Goal: Task Accomplishment & Management: Complete application form

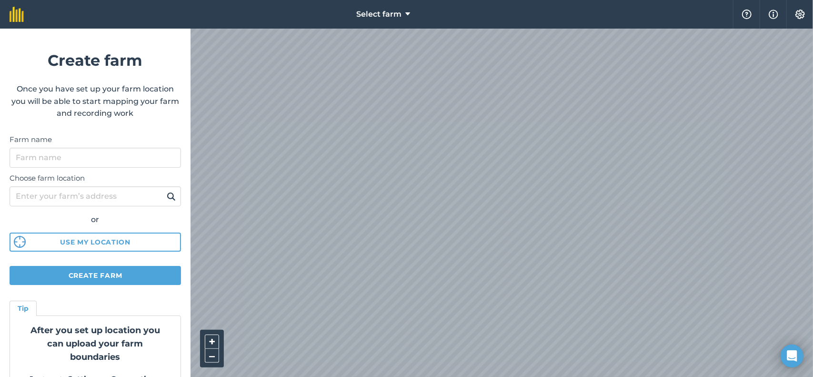
click at [365, 192] on div at bounding box center [502, 203] width 623 height 348
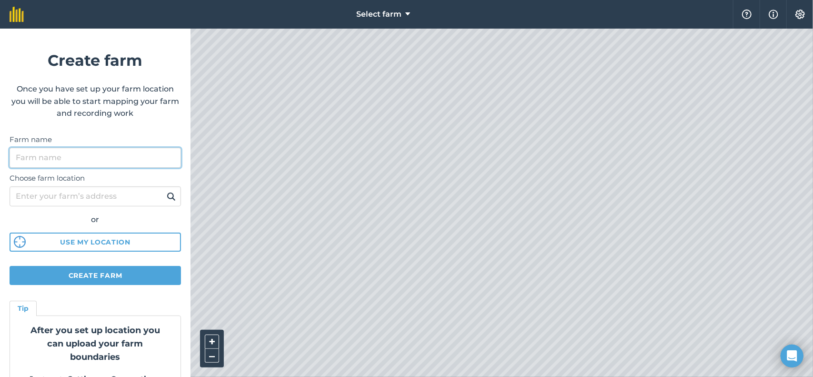
click at [111, 159] on input "Farm name" at bounding box center [96, 158] width 172 height 20
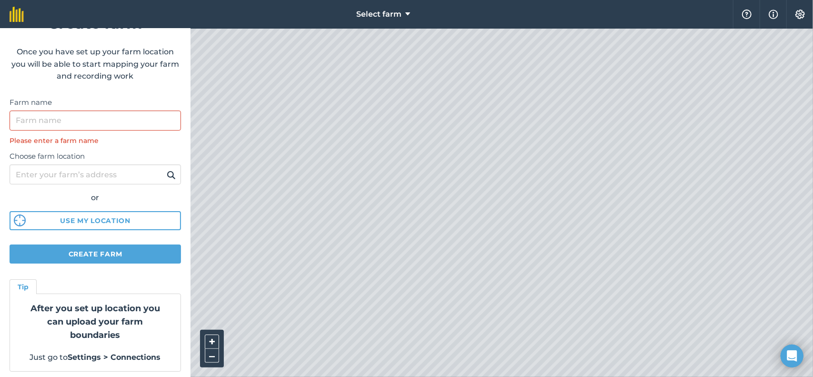
scroll to position [40, 0]
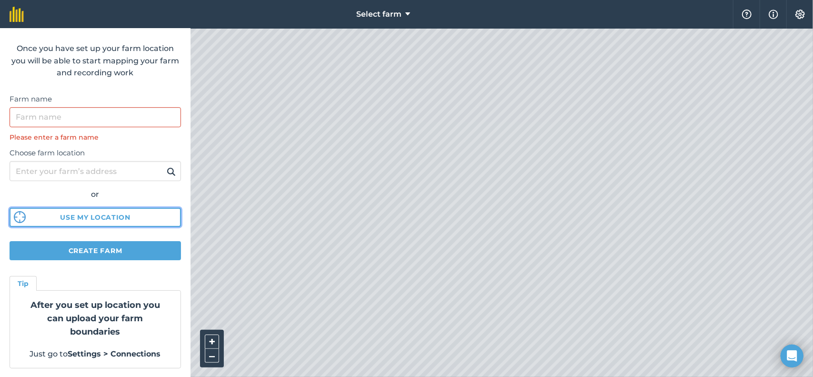
click at [108, 217] on button "Use my location" at bounding box center [96, 217] width 172 height 19
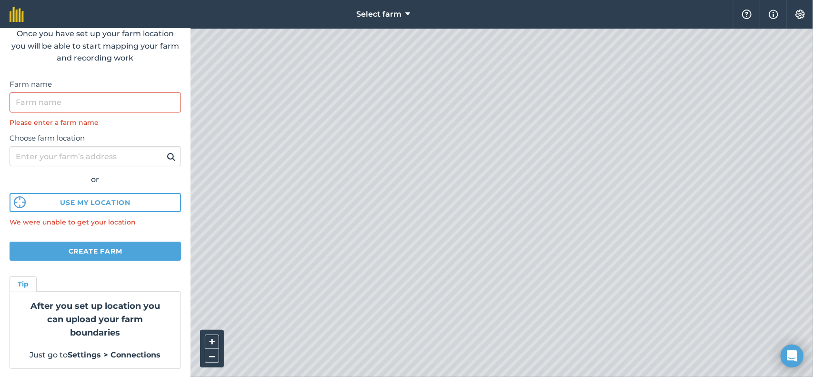
scroll to position [56, 0]
click at [106, 257] on button "Create farm" at bounding box center [96, 250] width 172 height 19
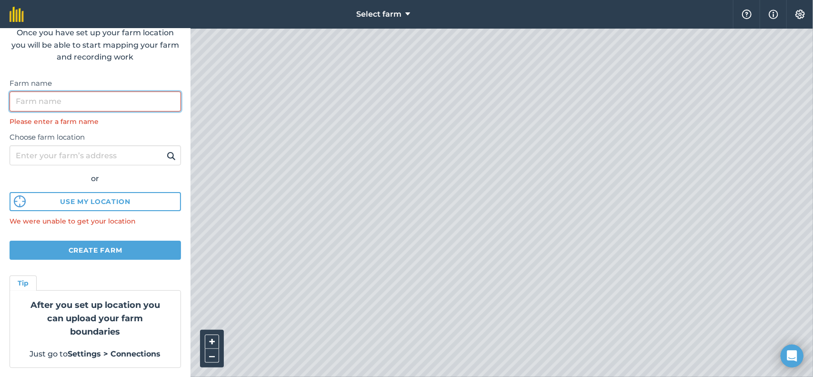
click at [117, 100] on input "Farm name" at bounding box center [96, 101] width 172 height 20
type input "F"
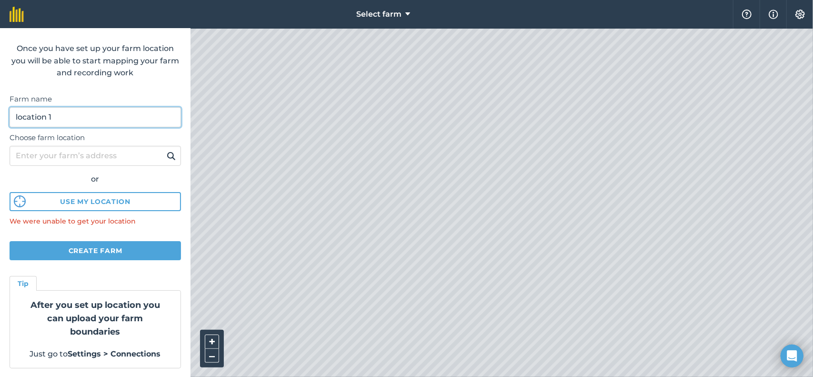
type input "location 1"
click at [101, 143] on label "Choose farm location" at bounding box center [96, 137] width 172 height 11
click at [101, 146] on input "Choose farm location" at bounding box center [96, 156] width 172 height 20
click at [102, 153] on input "Choose farm location" at bounding box center [96, 156] width 172 height 20
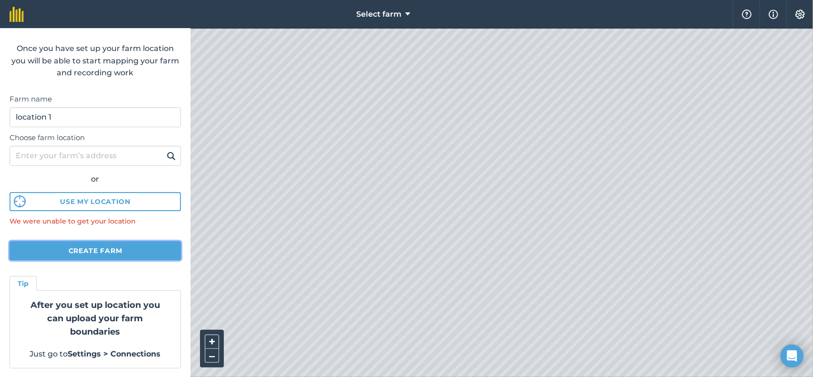
click at [87, 250] on button "Create farm" at bounding box center [96, 250] width 172 height 19
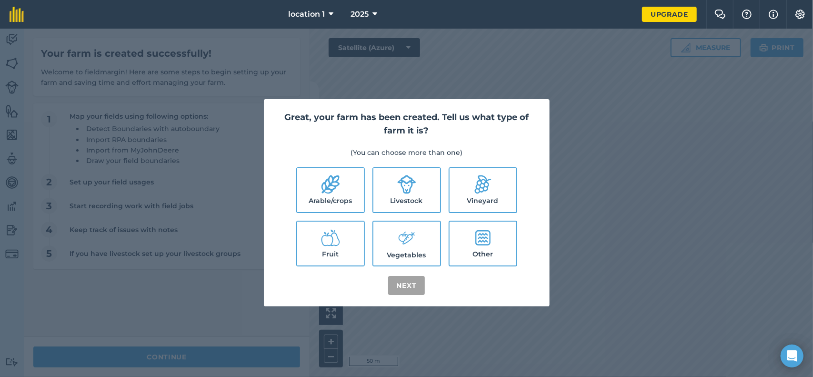
click at [480, 252] on label "Other" at bounding box center [483, 244] width 67 height 44
checkbox input "true"
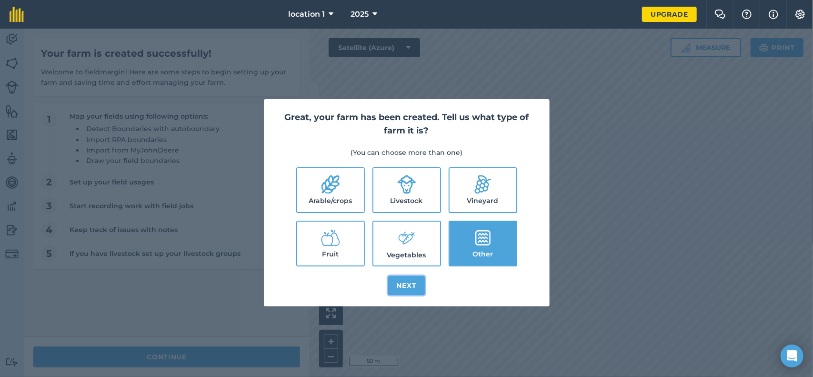
click at [424, 282] on button "Next" at bounding box center [406, 285] width 37 height 19
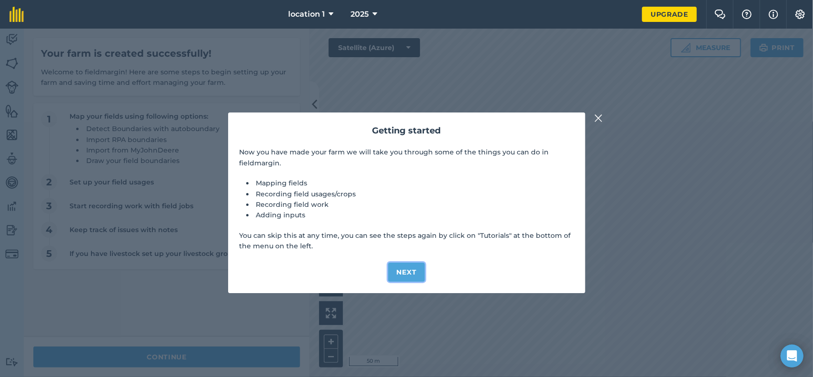
click at [416, 276] on button "Next" at bounding box center [406, 272] width 37 height 19
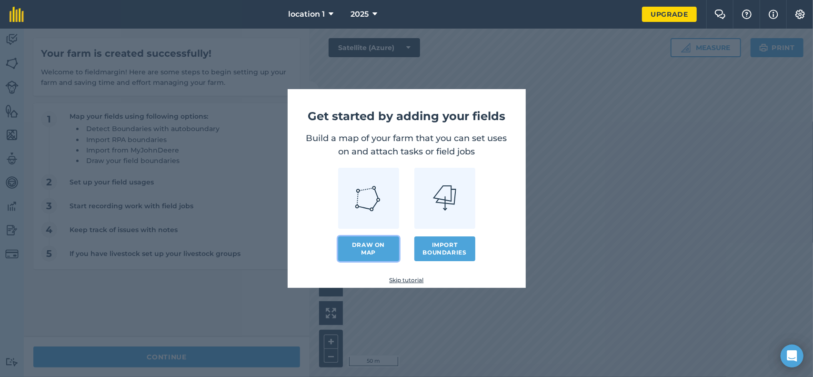
click at [395, 244] on link "Draw on map" at bounding box center [368, 248] width 61 height 25
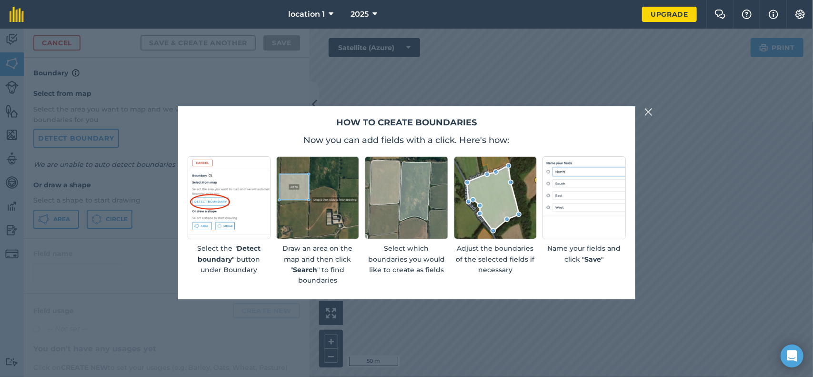
click at [646, 116] on img at bounding box center [649, 111] width 9 height 11
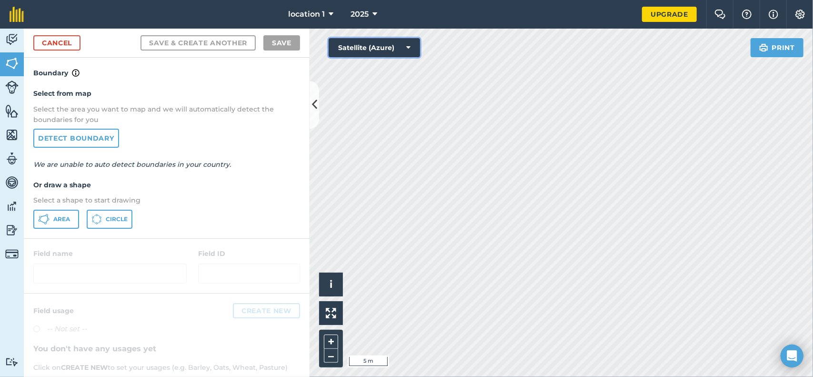
click at [371, 46] on button "Satellite (Azure)" at bounding box center [374, 47] width 91 height 19
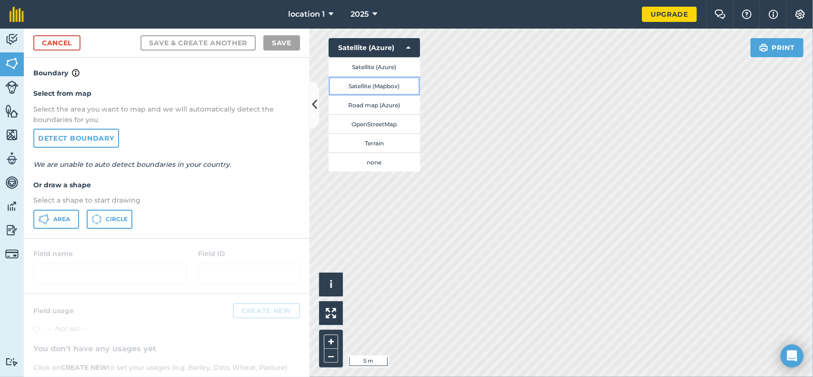
click at [381, 86] on button "Satellite (Mapbox)" at bounding box center [374, 85] width 91 height 19
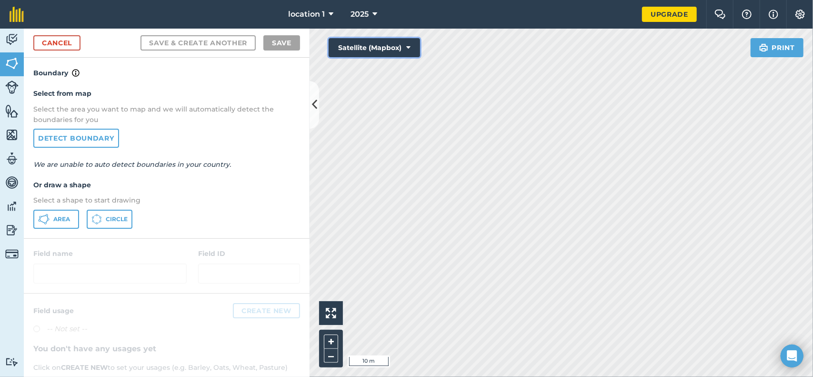
click at [389, 52] on button "Satellite (Mapbox)" at bounding box center [374, 47] width 91 height 19
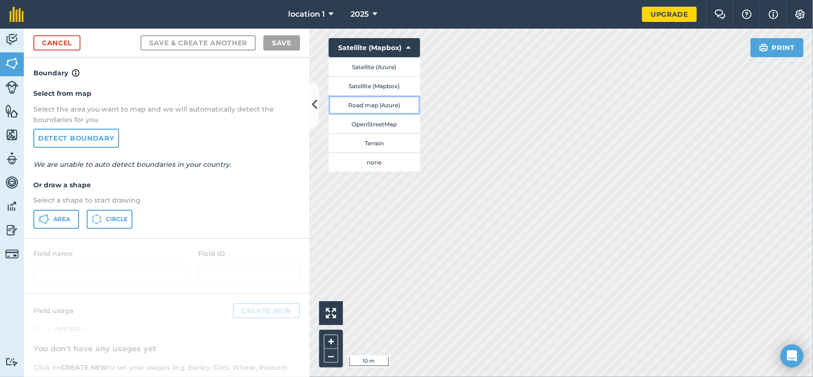
click at [394, 106] on button "Road map (Azure)" at bounding box center [374, 104] width 91 height 19
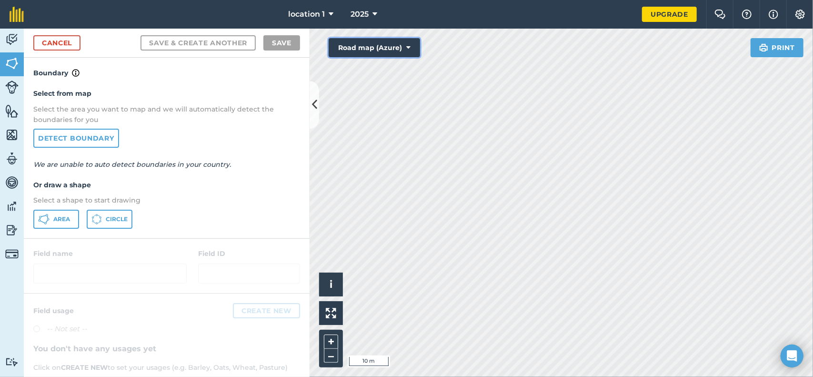
click at [394, 54] on button "Road map (Azure)" at bounding box center [374, 47] width 91 height 19
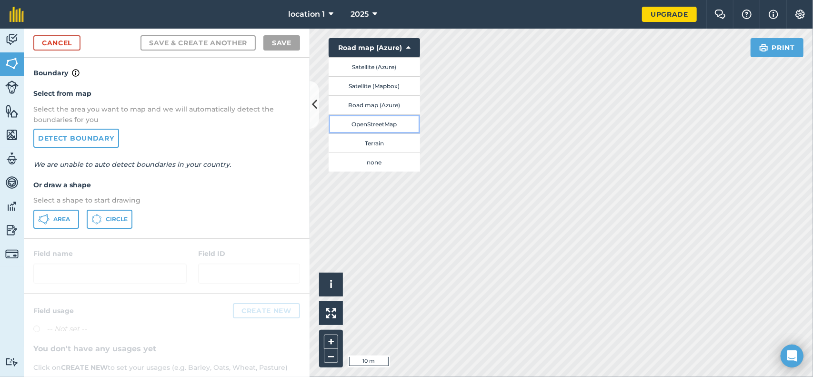
click at [396, 123] on button "OpenStreetMap" at bounding box center [374, 123] width 91 height 19
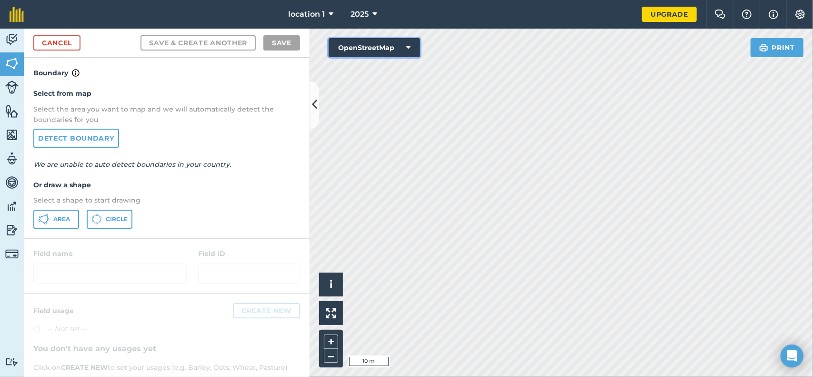
click at [396, 51] on button "OpenStreetMap" at bounding box center [374, 47] width 91 height 19
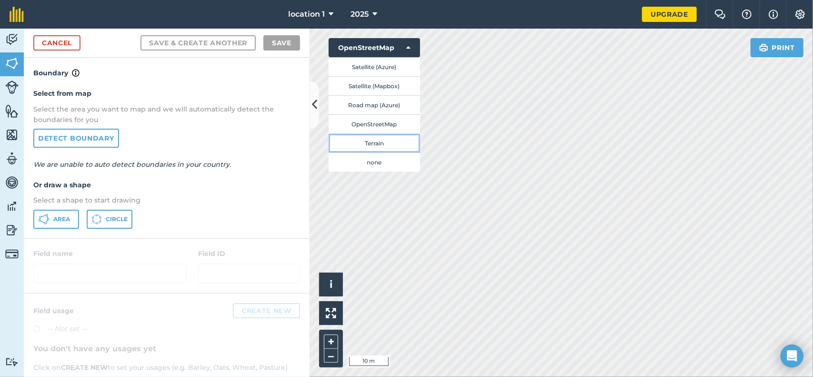
click at [382, 144] on button "Terrain" at bounding box center [374, 142] width 91 height 19
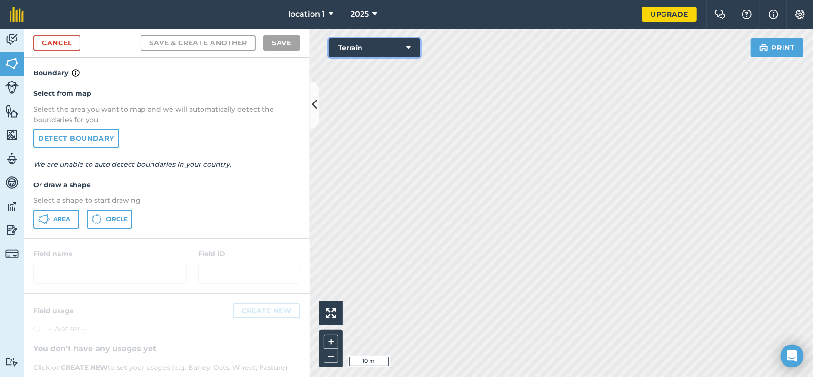
click at [386, 44] on button "Terrain" at bounding box center [374, 47] width 91 height 19
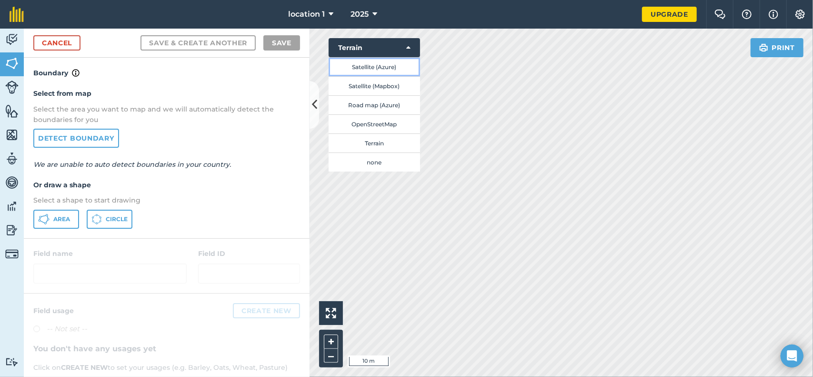
click at [384, 73] on button "Satellite (Azure)" at bounding box center [374, 66] width 91 height 19
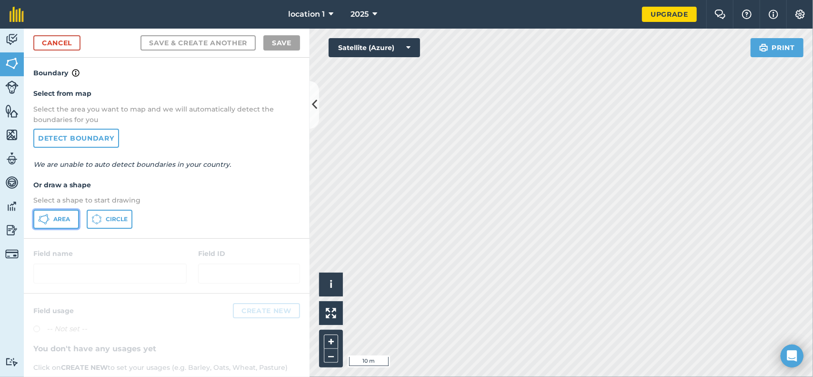
click at [58, 218] on span "Area" at bounding box center [61, 219] width 17 height 8
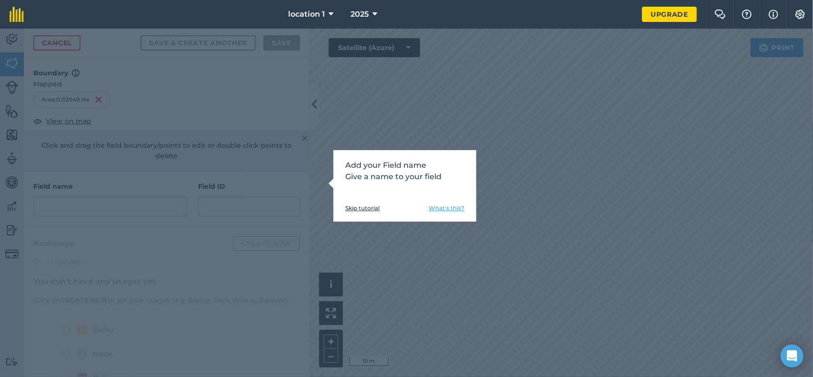
click at [456, 206] on link "What's this?" at bounding box center [447, 208] width 36 height 8
click at [502, 240] on div "Add your Field name Give a name to your field Skip tutorial What's this?" at bounding box center [406, 203] width 813 height 348
click at [364, 209] on link "Skip tutorial" at bounding box center [362, 208] width 34 height 8
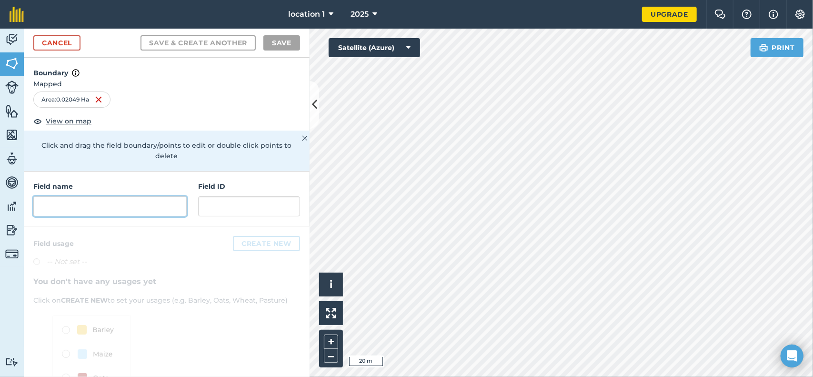
click at [159, 214] on input "text" at bounding box center [109, 206] width 153 height 20
click at [19, 90] on link "Livestock" at bounding box center [12, 88] width 24 height 24
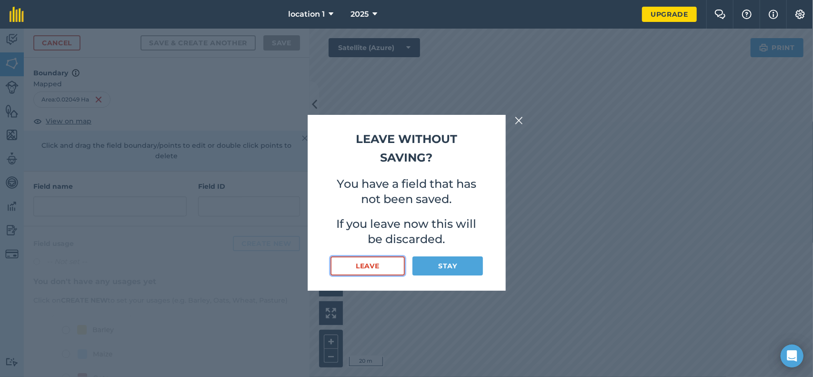
click at [390, 264] on button "Leave" at bounding box center [368, 265] width 75 height 19
